Goal: Task Accomplishment & Management: Manage account settings

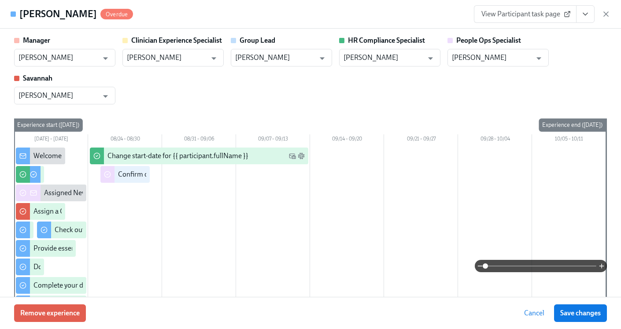
scroll to position [0, 11091]
click at [609, 14] on icon "button" at bounding box center [606, 14] width 9 height 9
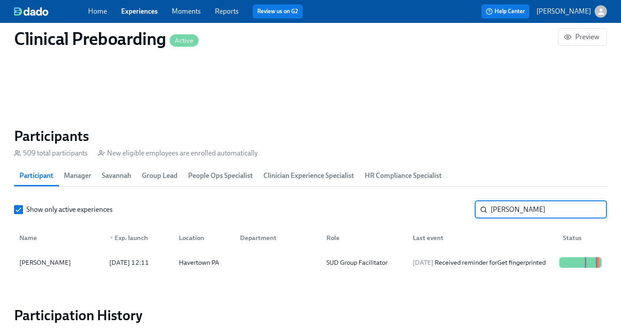
drag, startPoint x: 553, startPoint y: 215, endPoint x: 455, endPoint y: 200, distance: 99.8
click at [455, 200] on section "Participants 509 total participants New eligible employees are enrolled automat…" at bounding box center [310, 202] width 593 height 151
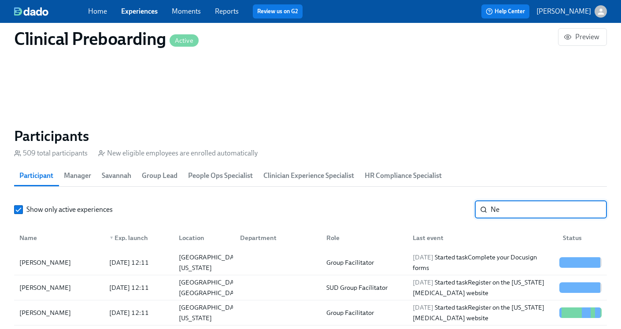
type input "N"
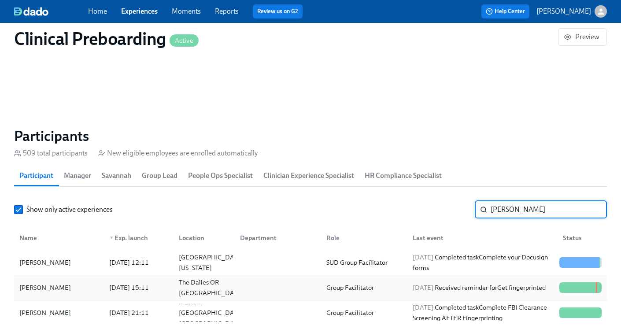
type input "[PERSON_NAME]"
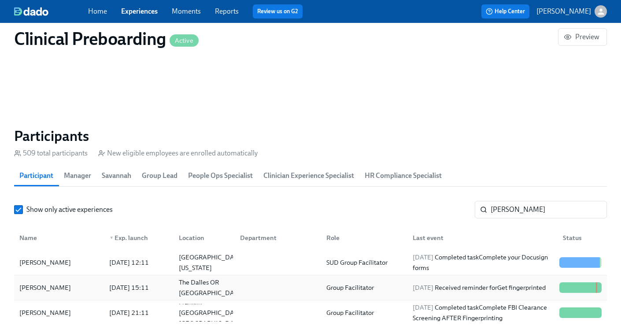
click at [405, 286] on div "Group Facilitator" at bounding box center [362, 288] width 86 height 18
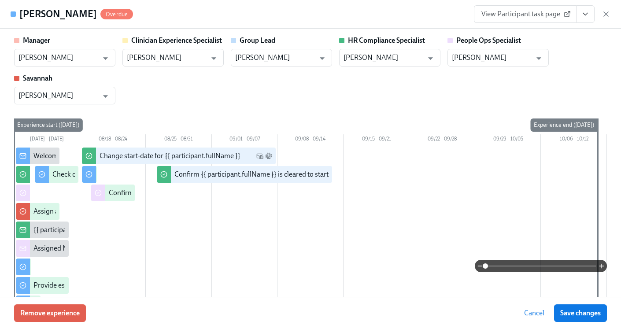
click at [589, 18] on icon "View task page" at bounding box center [585, 14] width 9 height 9
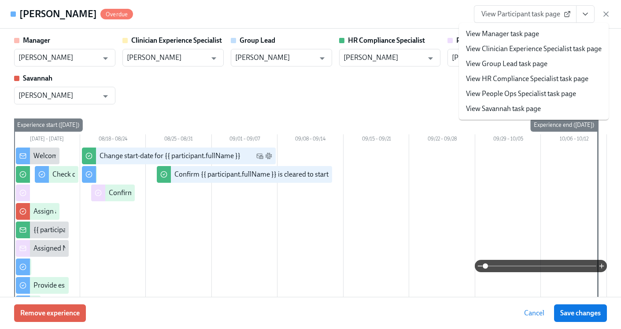
click at [520, 80] on link "View HR Compliance Specialist task page" at bounding box center [527, 79] width 122 height 10
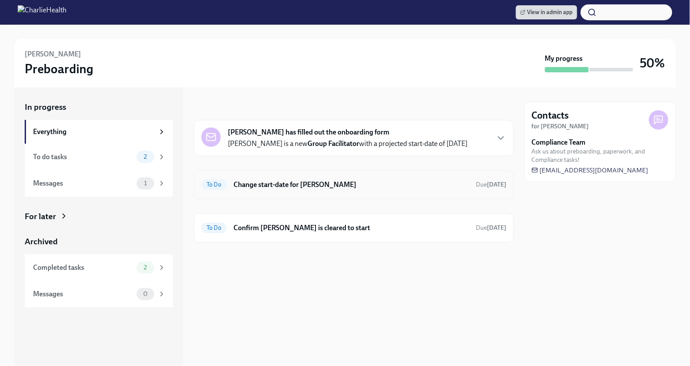
click at [346, 184] on h6 "Change start-date for Lena Lindhorst" at bounding box center [350, 185] width 235 height 10
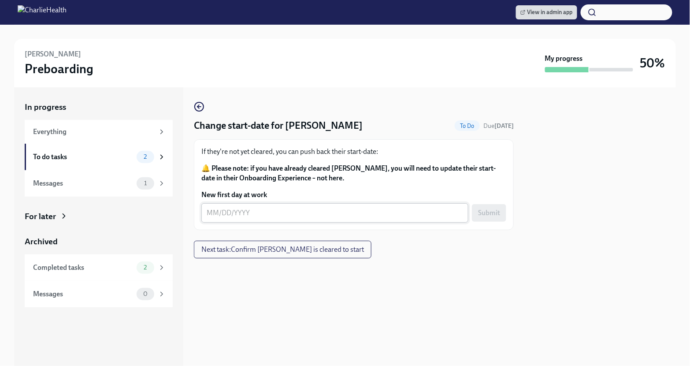
click at [208, 217] on textarea "New first day at work" at bounding box center [335, 212] width 256 height 11
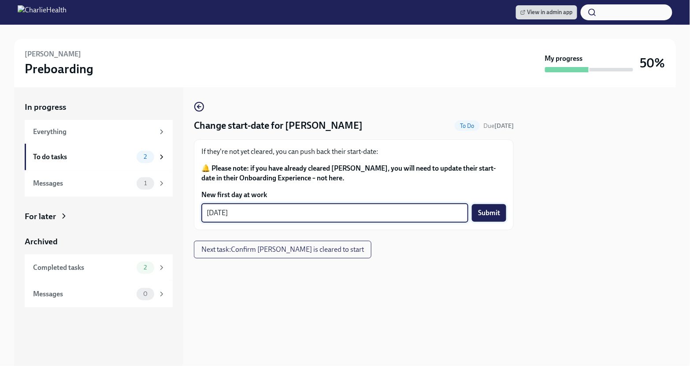
type textarea "[DATE]"
click at [504, 213] on button "Submit" at bounding box center [489, 213] width 34 height 18
